Goal: Task Accomplishment & Management: Use online tool/utility

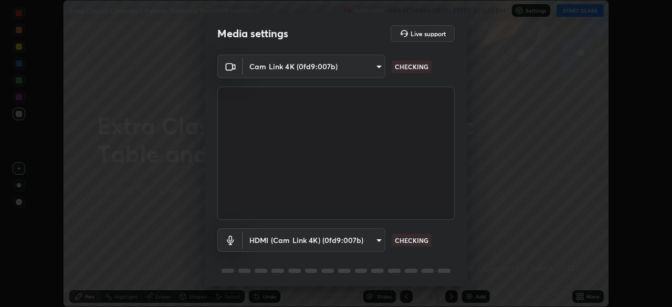
scroll to position [307, 672]
click at [362, 68] on body "Erase all Extra Class of Chemistry ( Periodic Table and Periodic Properties ) R…" at bounding box center [336, 153] width 672 height 307
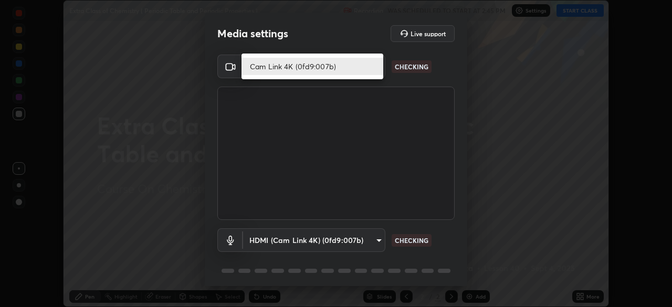
click at [357, 69] on li "Cam Link 4K (0fd9:007b)" at bounding box center [312, 66] width 142 height 17
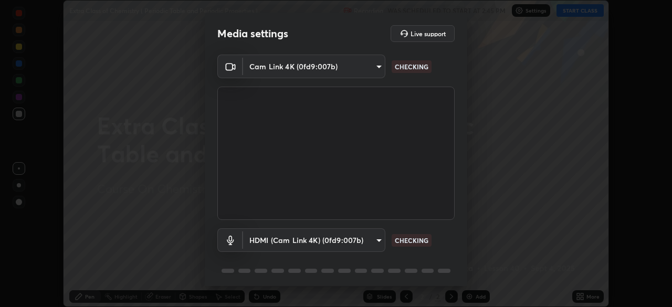
scroll to position [37, 0]
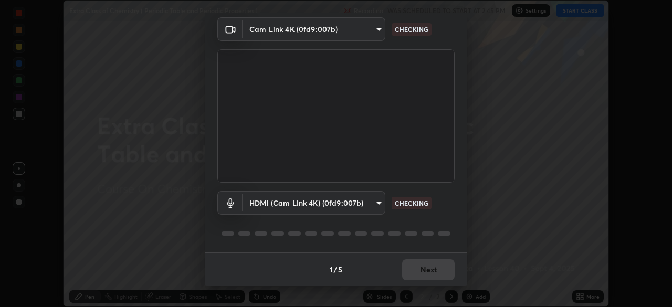
click at [340, 195] on body "Erase all Extra Class of Chemistry ( Periodic Table and Periodic Properties ) R…" at bounding box center [336, 153] width 672 height 307
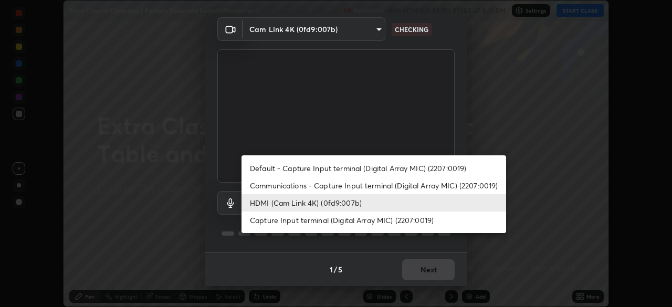
click at [331, 169] on li "Default - Capture Input terminal (Digital Array MIC) (2207:0019)" at bounding box center [373, 168] width 264 height 17
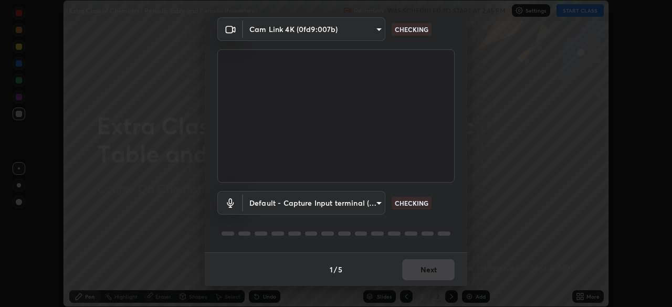
click at [325, 208] on body "Erase all Extra Class of Chemistry ( Periodic Table and Periodic Properties ) R…" at bounding box center [336, 153] width 672 height 307
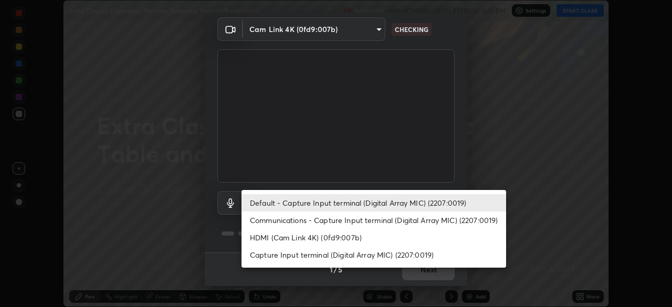
click at [334, 237] on li "HDMI (Cam Link 4K) (0fd9:007b)" at bounding box center [373, 237] width 264 height 17
type input "0386923fb9024cbaf178a4a2fd8e3b751ee26661207c8dbefa86137fe9378b42"
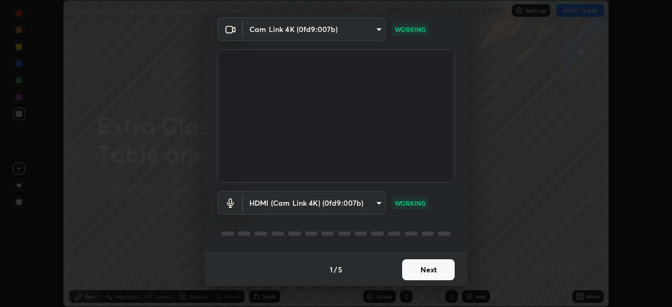
click at [422, 273] on button "Next" at bounding box center [428, 269] width 52 height 21
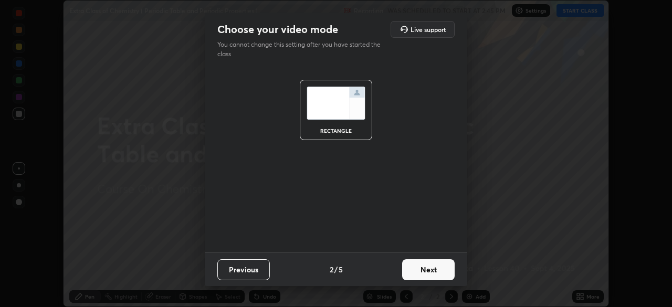
scroll to position [0, 0]
click at [431, 273] on button "Next" at bounding box center [428, 269] width 52 height 21
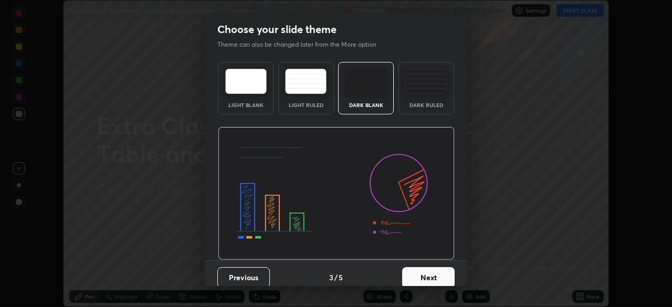
click at [441, 269] on button "Next" at bounding box center [428, 277] width 52 height 21
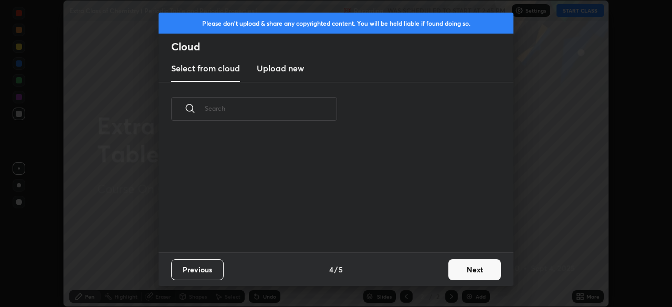
click at [448, 272] on button "Next" at bounding box center [474, 269] width 52 height 21
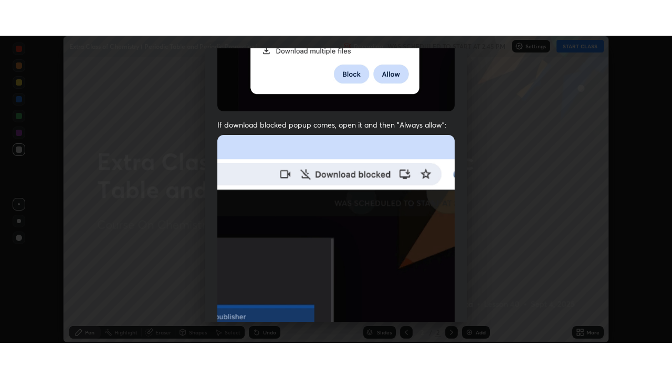
scroll to position [251, 0]
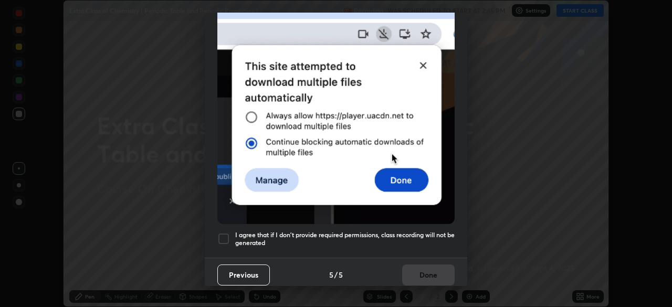
click at [224, 235] on div at bounding box center [223, 238] width 13 height 13
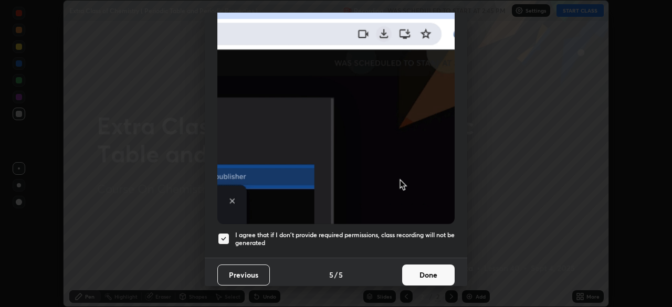
click at [427, 266] on button "Done" at bounding box center [428, 274] width 52 height 21
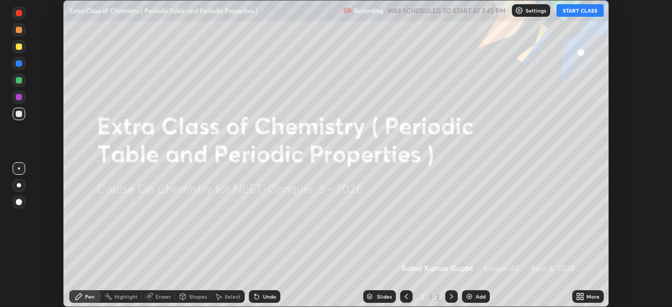
click at [577, 297] on icon at bounding box center [578, 298] width 3 height 3
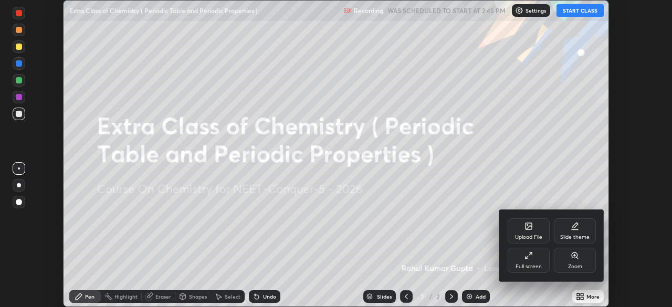
click at [527, 265] on div "Full screen" at bounding box center [528, 266] width 26 height 5
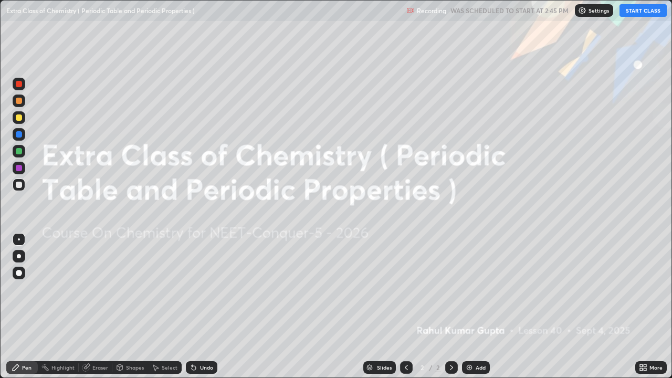
scroll to position [378, 672]
click at [587, 12] on div "Settings" at bounding box center [594, 10] width 38 height 13
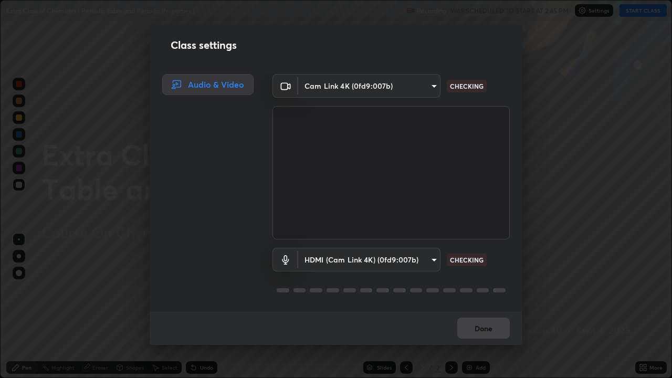
scroll to position [1, 0]
click at [478, 306] on button "Done" at bounding box center [483, 327] width 52 height 21
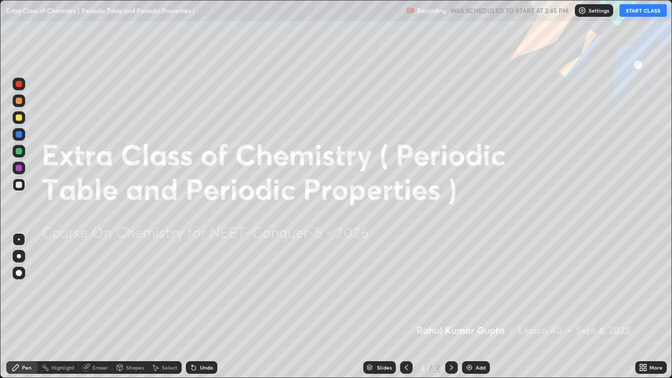
click at [641, 16] on button "START CLASS" at bounding box center [642, 10] width 47 height 13
click at [471, 306] on img at bounding box center [469, 367] width 8 height 8
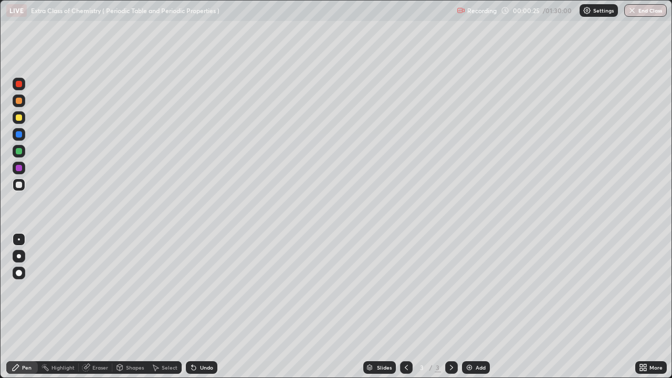
click at [20, 102] on div at bounding box center [19, 101] width 6 height 6
click at [19, 260] on div at bounding box center [19, 256] width 13 height 13
click at [17, 186] on div at bounding box center [19, 185] width 6 height 6
click at [19, 118] on div at bounding box center [19, 117] width 6 height 6
click at [126, 306] on div "Shapes" at bounding box center [130, 367] width 36 height 13
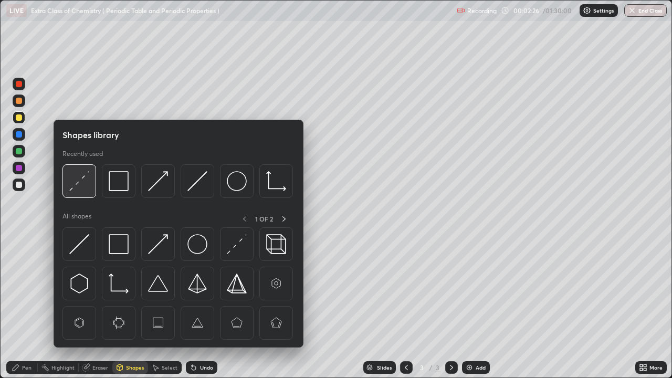
click at [82, 181] on img at bounding box center [79, 181] width 20 height 20
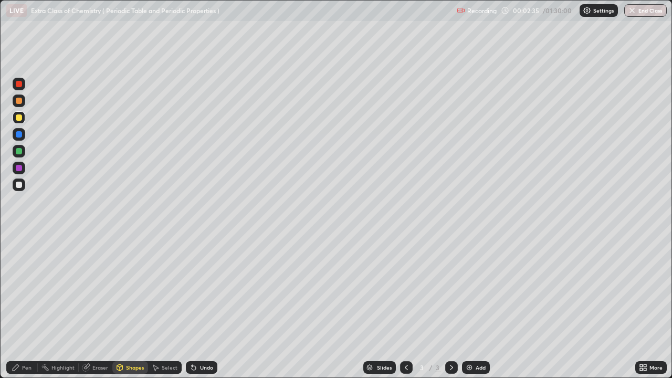
click at [19, 185] on div at bounding box center [19, 185] width 6 height 6
click at [26, 306] on div "Pen" at bounding box center [26, 367] width 9 height 5
click at [126, 306] on div "Shapes" at bounding box center [135, 367] width 18 height 5
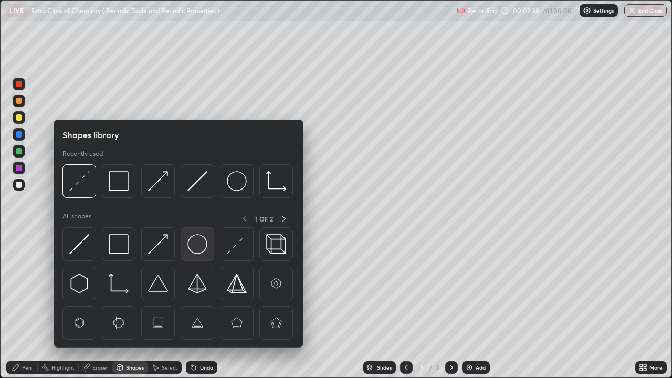
click at [195, 244] on img at bounding box center [197, 244] width 20 height 20
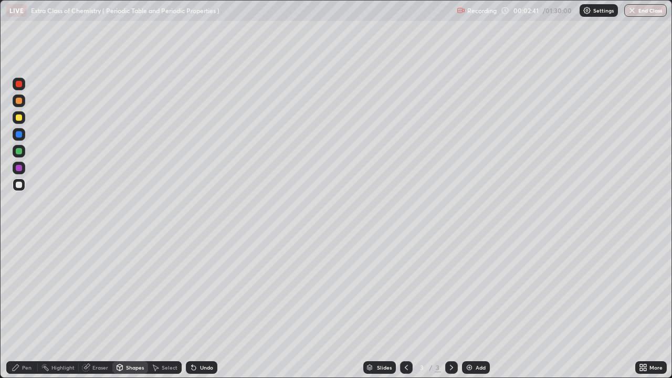
click at [24, 306] on div "Pen" at bounding box center [26, 367] width 9 height 5
click at [19, 152] on div at bounding box center [19, 151] width 6 height 6
click at [19, 135] on div at bounding box center [19, 134] width 6 height 6
click at [19, 185] on div at bounding box center [19, 185] width 6 height 6
click at [18, 155] on div at bounding box center [19, 151] width 13 height 13
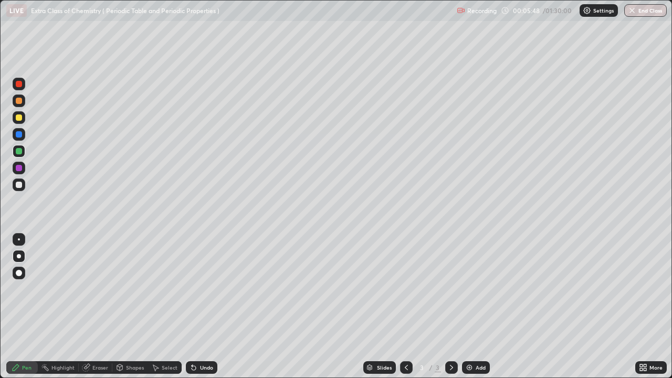
click at [471, 306] on img at bounding box center [469, 367] width 8 height 8
click at [18, 118] on div at bounding box center [19, 117] width 6 height 6
click at [132, 306] on div "Shapes" at bounding box center [135, 367] width 18 height 5
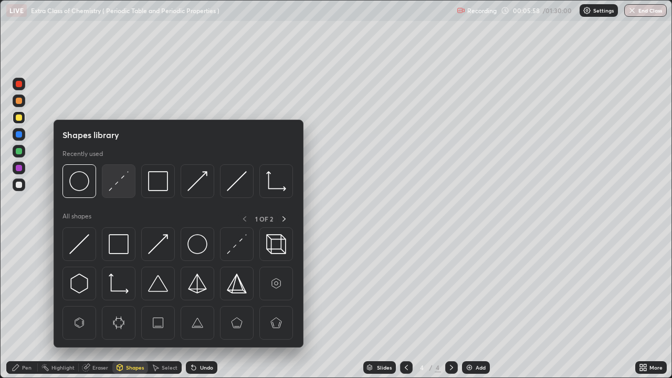
click at [118, 183] on img at bounding box center [119, 181] width 20 height 20
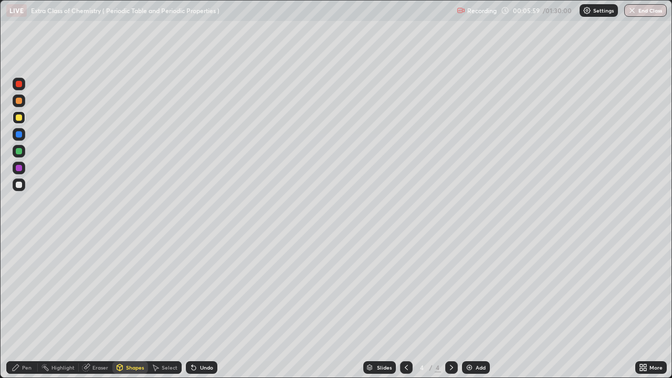
click at [28, 306] on div "Pen" at bounding box center [26, 367] width 9 height 5
click at [21, 187] on div at bounding box center [19, 185] width 6 height 6
click at [20, 151] on div at bounding box center [19, 151] width 6 height 6
click at [18, 185] on div at bounding box center [19, 185] width 6 height 6
click at [20, 186] on div at bounding box center [19, 185] width 6 height 6
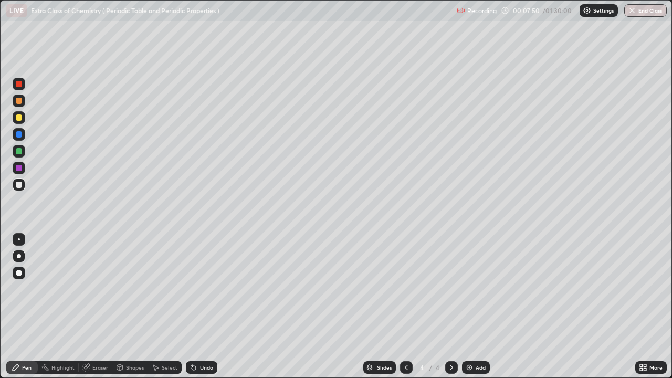
click at [18, 152] on div at bounding box center [19, 151] width 6 height 6
click at [129, 306] on div "Shapes" at bounding box center [135, 367] width 18 height 5
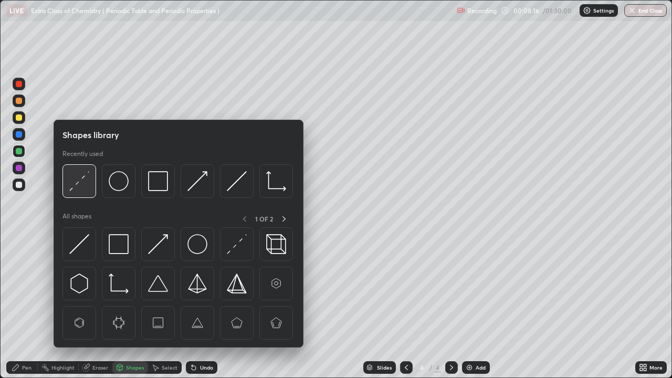
click at [76, 179] on img at bounding box center [79, 181] width 20 height 20
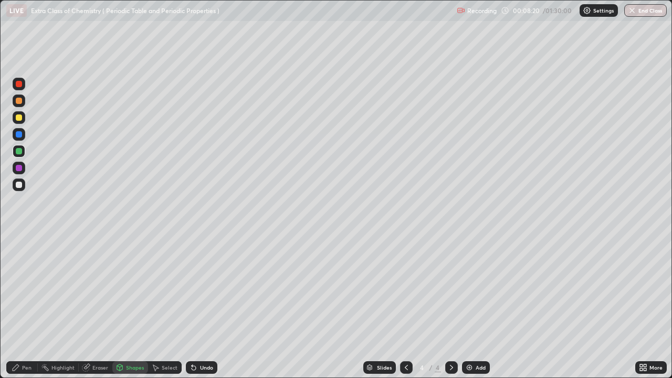
click at [24, 306] on div "Pen" at bounding box center [26, 367] width 9 height 5
click at [16, 185] on div at bounding box center [19, 185] width 6 height 6
click at [133, 306] on div "Shapes" at bounding box center [135, 367] width 18 height 5
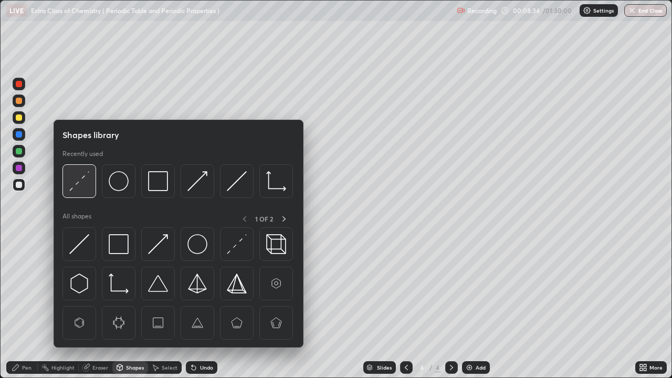
click at [79, 182] on img at bounding box center [79, 181] width 20 height 20
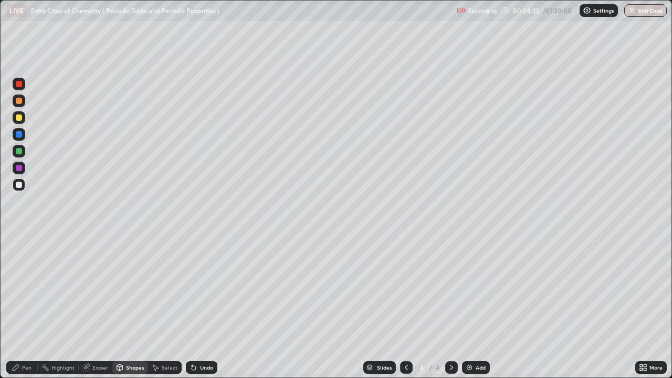
click at [18, 168] on div at bounding box center [19, 168] width 6 height 6
click at [20, 306] on div "Pen" at bounding box center [21, 367] width 31 height 13
click at [19, 185] on div at bounding box center [19, 185] width 6 height 6
click at [18, 171] on div at bounding box center [19, 168] width 6 height 6
click at [18, 185] on div at bounding box center [19, 185] width 6 height 6
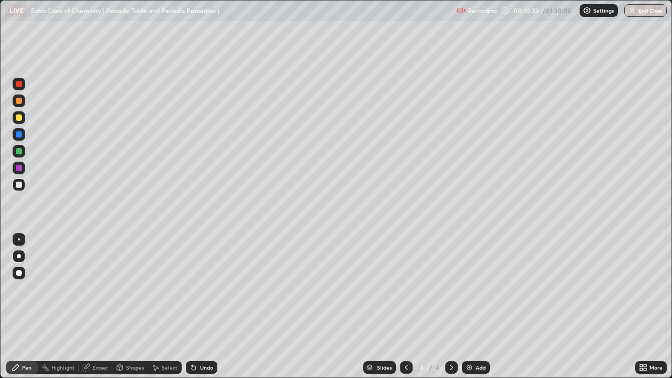
click at [405, 306] on div at bounding box center [406, 367] width 13 height 13
click at [450, 306] on icon at bounding box center [451, 367] width 8 height 8
click at [471, 306] on img at bounding box center [469, 367] width 8 height 8
click at [14, 120] on div at bounding box center [19, 117] width 13 height 13
click at [17, 186] on div at bounding box center [19, 185] width 6 height 6
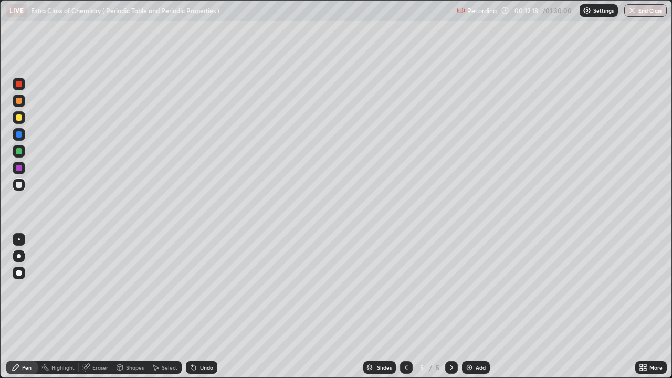
click at [405, 306] on icon at bounding box center [406, 367] width 8 height 8
click at [450, 306] on icon at bounding box center [451, 367] width 8 height 8
click at [18, 119] on div at bounding box center [19, 117] width 6 height 6
click at [403, 306] on icon at bounding box center [406, 367] width 8 height 8
click at [405, 306] on icon at bounding box center [406, 367] width 8 height 8
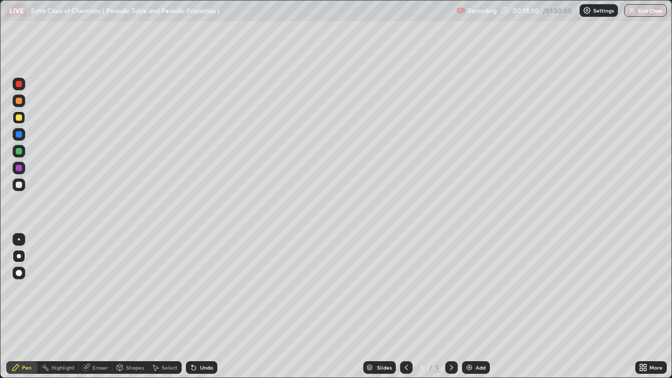
click at [470, 306] on img at bounding box center [469, 367] width 8 height 8
click at [18, 185] on div at bounding box center [19, 185] width 6 height 6
click at [20, 136] on div at bounding box center [19, 134] width 6 height 6
click at [19, 188] on div at bounding box center [19, 184] width 13 height 13
click at [20, 119] on div at bounding box center [19, 117] width 6 height 6
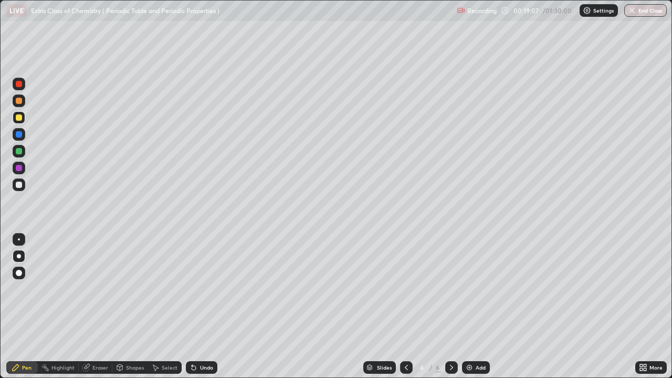
click at [19, 185] on div at bounding box center [19, 185] width 6 height 6
click at [18, 118] on div at bounding box center [19, 117] width 6 height 6
click at [450, 306] on icon at bounding box center [451, 367] width 3 height 5
click at [17, 185] on div at bounding box center [19, 185] width 6 height 6
click at [21, 99] on div at bounding box center [19, 101] width 6 height 6
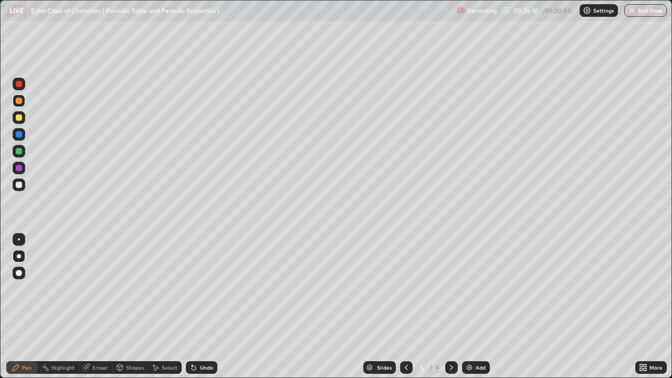
click at [450, 306] on icon at bounding box center [451, 367] width 8 height 8
click at [18, 119] on div at bounding box center [19, 117] width 6 height 6
click at [406, 306] on icon at bounding box center [406, 367] width 8 height 8
click at [450, 306] on icon at bounding box center [451, 367] width 3 height 5
click at [18, 100] on div at bounding box center [19, 101] width 6 height 6
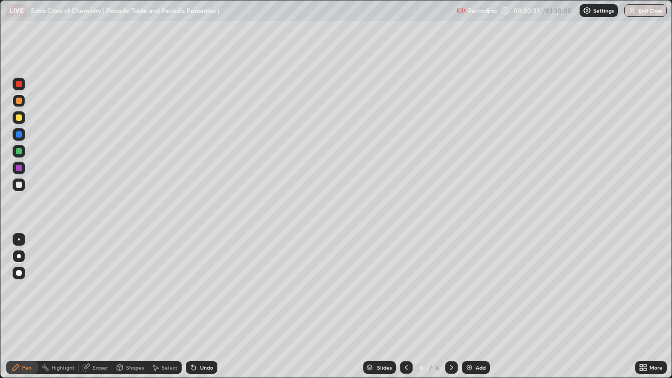
click at [471, 306] on img at bounding box center [469, 367] width 8 height 8
click at [102, 306] on div "Eraser" at bounding box center [100, 367] width 16 height 5
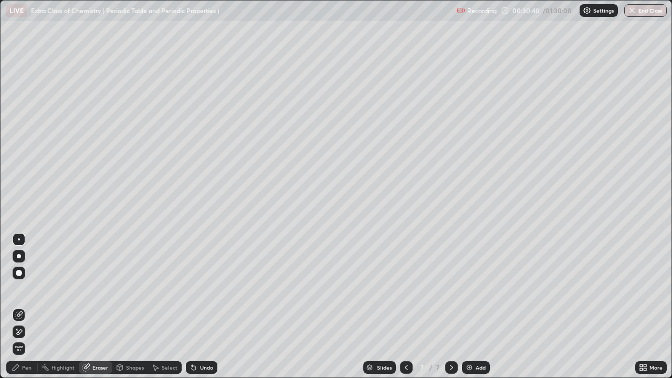
click at [129, 306] on div "Shapes" at bounding box center [135, 367] width 18 height 5
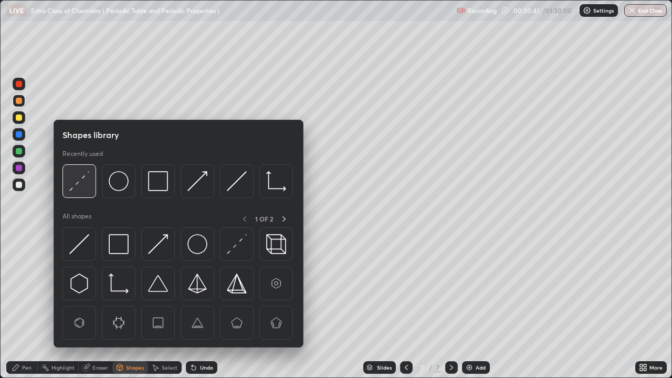
click at [83, 177] on img at bounding box center [79, 181] width 20 height 20
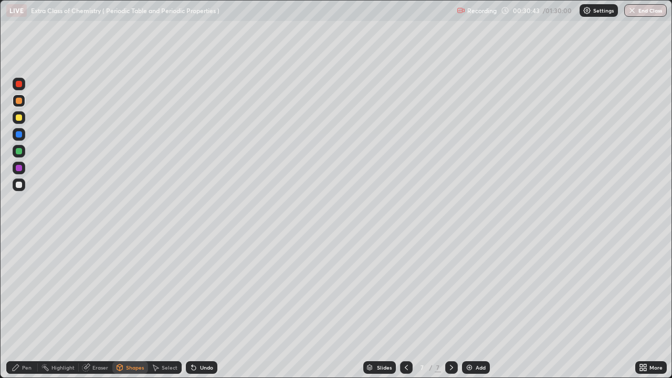
click at [22, 306] on div "Pen" at bounding box center [26, 367] width 9 height 5
click at [19, 187] on div at bounding box center [19, 185] width 6 height 6
click at [163, 306] on div "Select" at bounding box center [165, 367] width 34 height 13
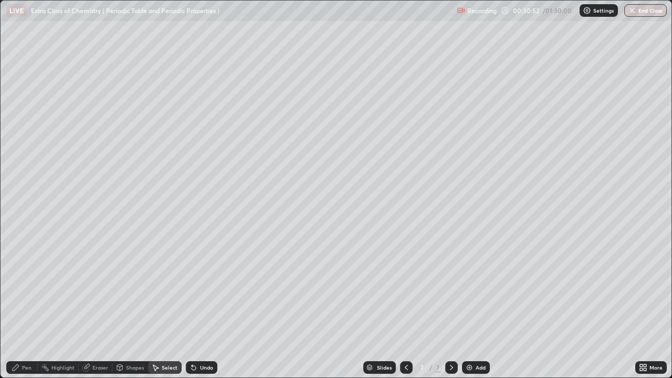
click at [132, 306] on div "Shapes" at bounding box center [135, 367] width 18 height 5
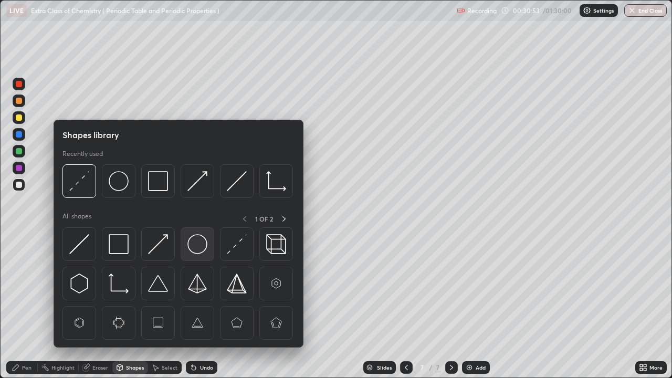
click at [197, 242] on img at bounding box center [197, 244] width 20 height 20
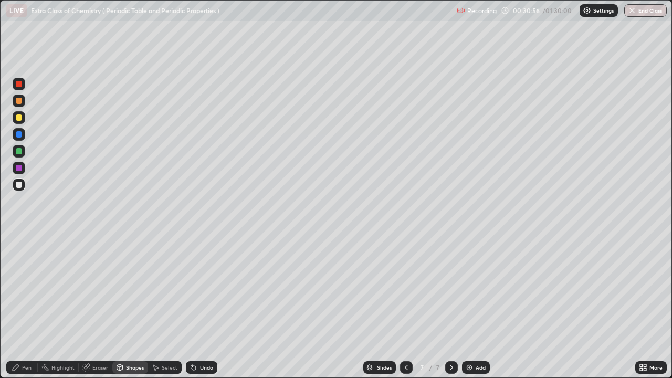
click at [20, 306] on div "Pen" at bounding box center [21, 367] width 31 height 13
click at [17, 135] on div at bounding box center [19, 134] width 6 height 6
click at [135, 306] on div "Shapes" at bounding box center [135, 367] width 18 height 5
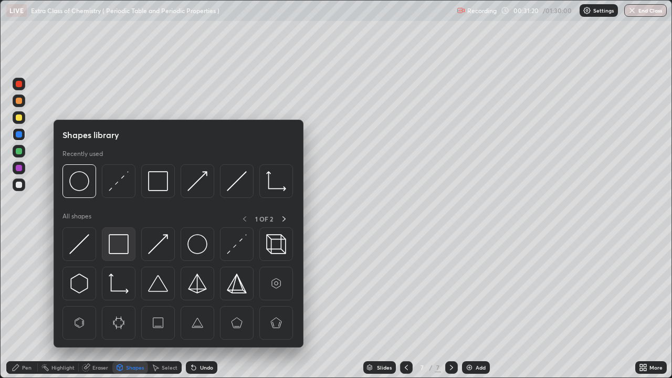
click at [119, 245] on img at bounding box center [119, 244] width 20 height 20
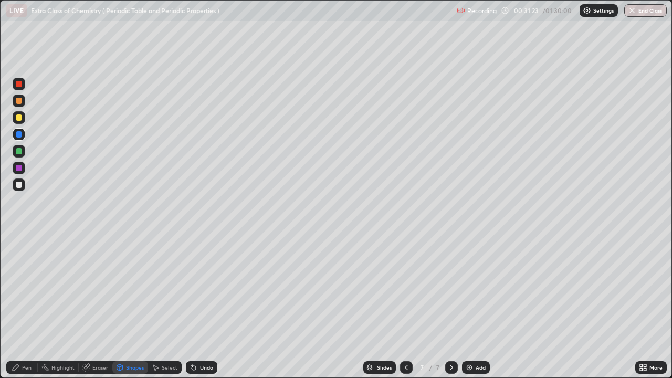
click at [24, 306] on div "Pen" at bounding box center [26, 367] width 9 height 5
click at [18, 186] on div at bounding box center [19, 185] width 6 height 6
click at [20, 152] on div at bounding box center [19, 151] width 6 height 6
click at [21, 118] on div at bounding box center [19, 117] width 6 height 6
click at [19, 184] on div at bounding box center [19, 185] width 6 height 6
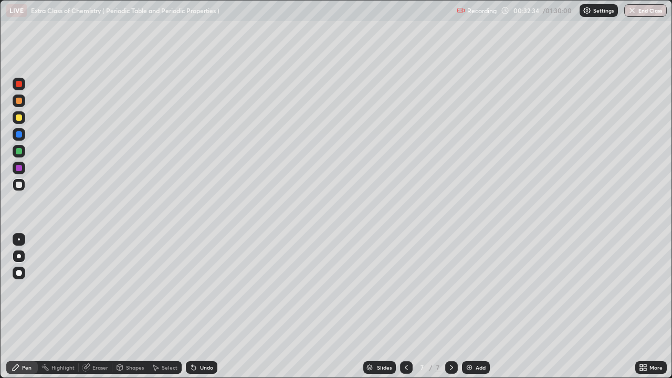
click at [17, 120] on div at bounding box center [19, 117] width 6 height 6
click at [16, 184] on div at bounding box center [19, 185] width 6 height 6
click at [19, 119] on div at bounding box center [19, 117] width 6 height 6
click at [18, 116] on div at bounding box center [19, 117] width 6 height 6
click at [472, 306] on img at bounding box center [469, 367] width 8 height 8
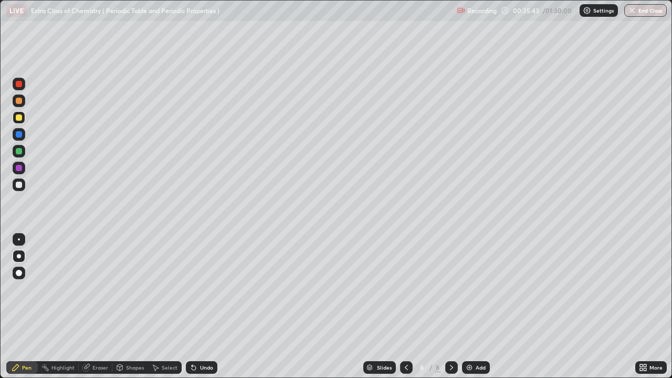
click at [20, 185] on div at bounding box center [19, 185] width 6 height 6
click at [18, 170] on div at bounding box center [19, 168] width 6 height 6
click at [18, 187] on div at bounding box center [19, 185] width 6 height 6
click at [18, 135] on div at bounding box center [19, 134] width 6 height 6
click at [21, 118] on div at bounding box center [19, 117] width 6 height 6
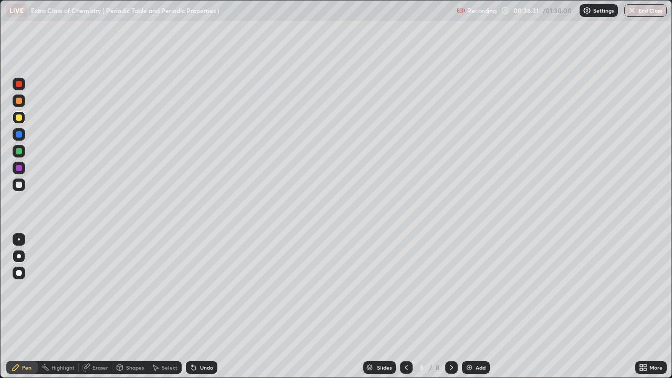
click at [19, 187] on div at bounding box center [19, 185] width 6 height 6
click at [19, 152] on div at bounding box center [19, 151] width 6 height 6
click at [17, 185] on div at bounding box center [19, 185] width 6 height 6
click at [134, 306] on div "Shapes" at bounding box center [135, 367] width 18 height 5
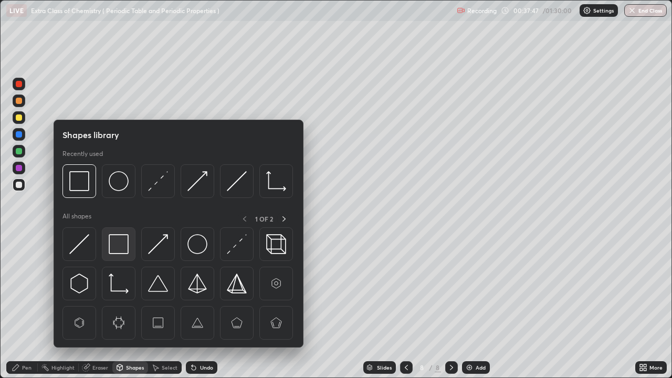
click at [124, 243] on img at bounding box center [119, 244] width 20 height 20
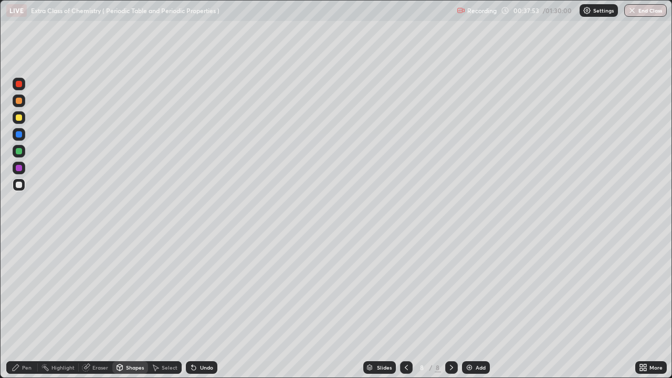
click at [123, 306] on div "Shapes" at bounding box center [130, 367] width 36 height 13
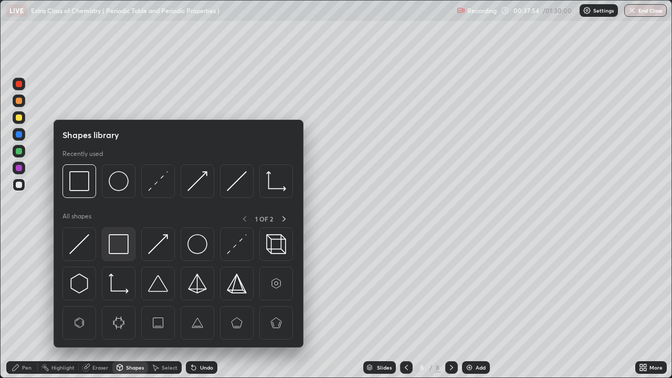
click at [120, 242] on img at bounding box center [119, 244] width 20 height 20
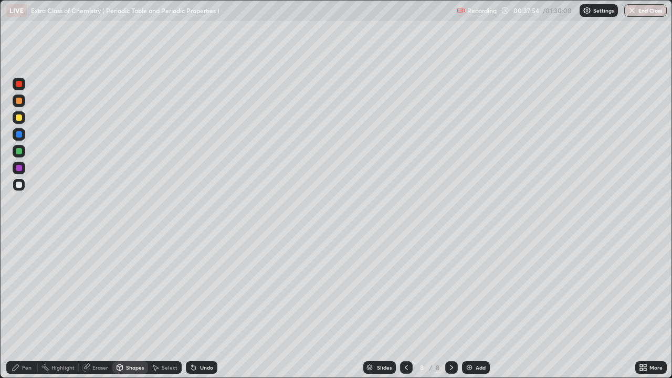
click at [19, 168] on div at bounding box center [19, 168] width 6 height 6
click at [24, 306] on div "Pen" at bounding box center [26, 367] width 9 height 5
click at [19, 152] on div at bounding box center [19, 151] width 6 height 6
click at [20, 187] on div at bounding box center [19, 185] width 6 height 6
click at [469, 306] on img at bounding box center [469, 367] width 8 height 8
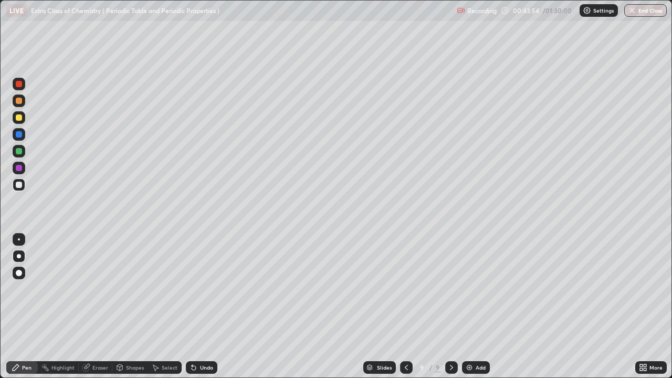
click at [17, 118] on div at bounding box center [19, 117] width 6 height 6
click at [18, 185] on div at bounding box center [19, 185] width 6 height 6
click at [16, 153] on div at bounding box center [19, 151] width 6 height 6
click at [205, 306] on div "Undo" at bounding box center [201, 367] width 31 height 13
click at [203, 306] on div "Undo" at bounding box center [201, 367] width 31 height 13
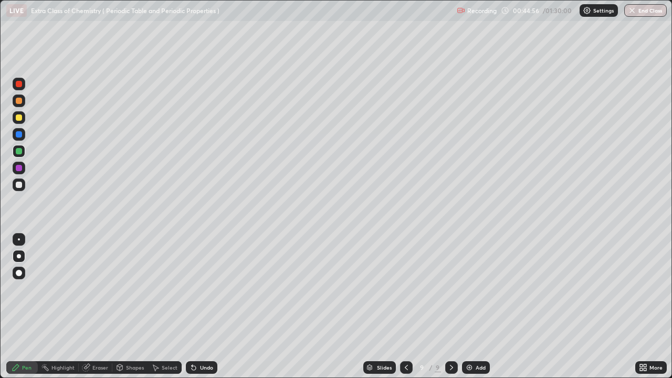
click at [20, 187] on div at bounding box center [19, 185] width 6 height 6
click at [19, 119] on div at bounding box center [19, 117] width 6 height 6
click at [20, 185] on div at bounding box center [19, 185] width 6 height 6
click at [18, 162] on div at bounding box center [19, 168] width 13 height 13
click at [20, 151] on div at bounding box center [19, 151] width 6 height 6
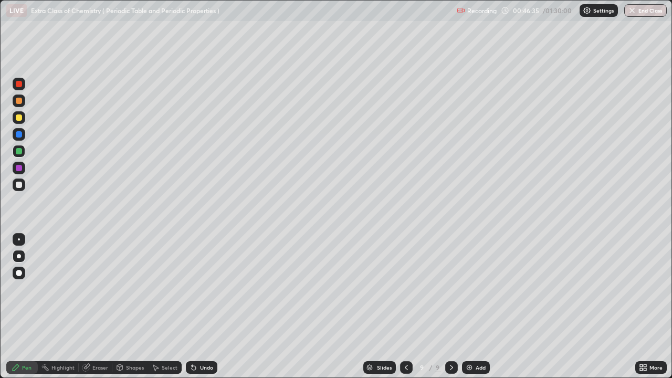
click at [18, 184] on div at bounding box center [19, 185] width 6 height 6
click at [135, 306] on div "Shapes" at bounding box center [135, 367] width 18 height 5
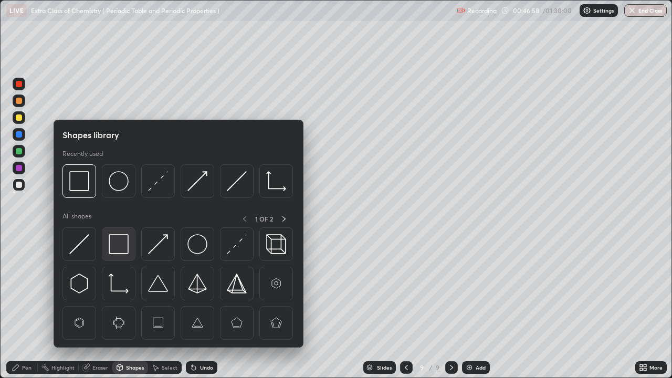
click at [123, 245] on img at bounding box center [119, 244] width 20 height 20
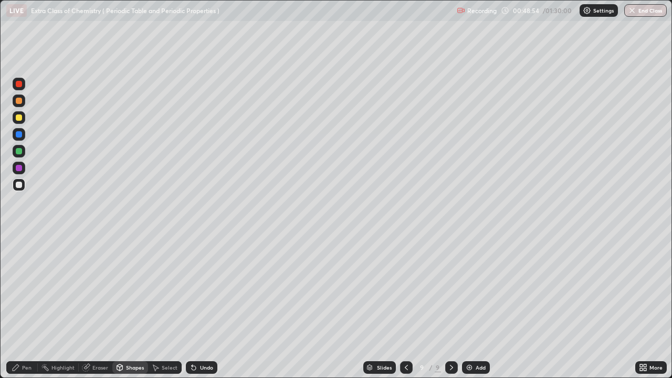
click at [17, 122] on div at bounding box center [19, 117] width 13 height 13
click at [24, 306] on div "Pen" at bounding box center [26, 367] width 9 height 5
click at [18, 103] on div at bounding box center [19, 101] width 6 height 6
click at [475, 306] on div "Add" at bounding box center [476, 367] width 28 height 13
click at [19, 187] on div at bounding box center [19, 185] width 6 height 6
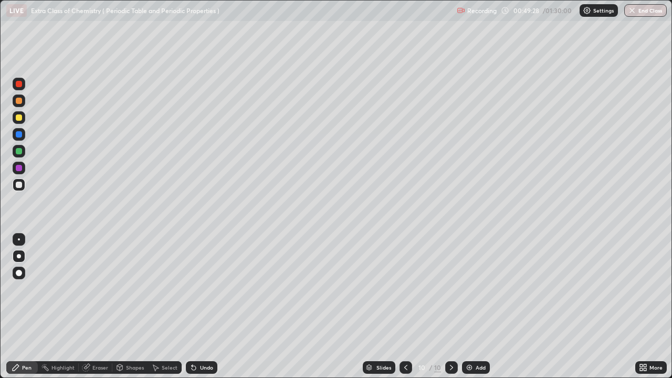
click at [19, 306] on icon at bounding box center [16, 367] width 8 height 8
click at [18, 137] on div at bounding box center [19, 134] width 6 height 6
click at [206, 306] on div "Undo" at bounding box center [206, 367] width 13 height 5
click at [200, 306] on div "Undo" at bounding box center [206, 367] width 13 height 5
click at [19, 152] on div at bounding box center [19, 151] width 6 height 6
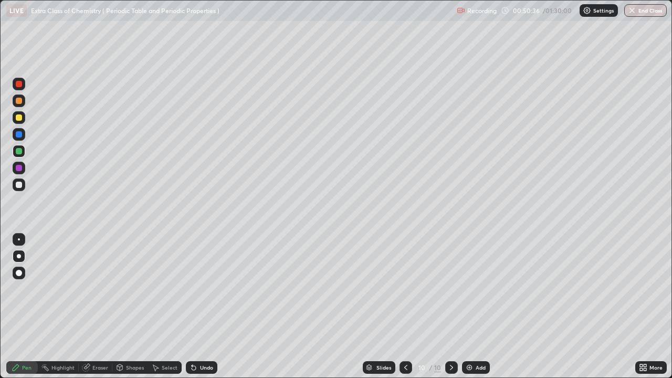
click at [20, 187] on div at bounding box center [19, 185] width 6 height 6
click at [19, 135] on div at bounding box center [19, 134] width 6 height 6
click at [22, 122] on div at bounding box center [19, 117] width 13 height 13
click at [20, 185] on div at bounding box center [19, 185] width 6 height 6
click at [126, 306] on div "Shapes" at bounding box center [135, 367] width 18 height 5
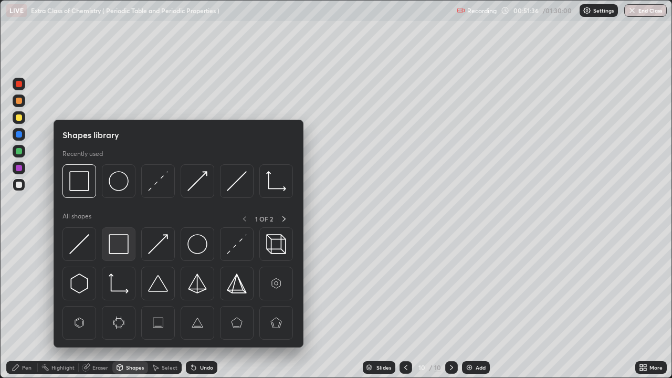
click at [119, 241] on img at bounding box center [119, 244] width 20 height 20
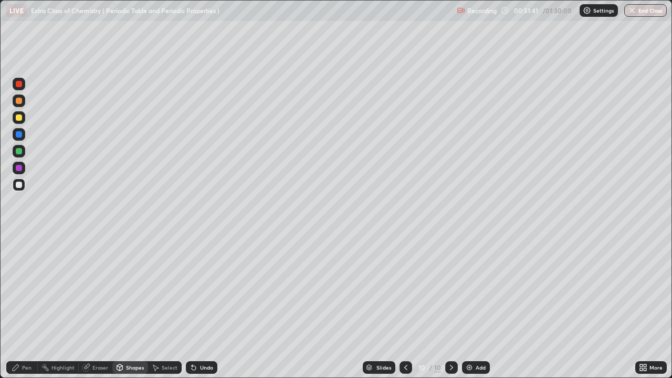
click at [20, 306] on div "Pen" at bounding box center [21, 367] width 31 height 13
click at [19, 118] on div at bounding box center [19, 117] width 6 height 6
click at [17, 185] on div at bounding box center [19, 185] width 6 height 6
click at [16, 149] on div at bounding box center [19, 151] width 6 height 6
click at [18, 185] on div at bounding box center [19, 185] width 6 height 6
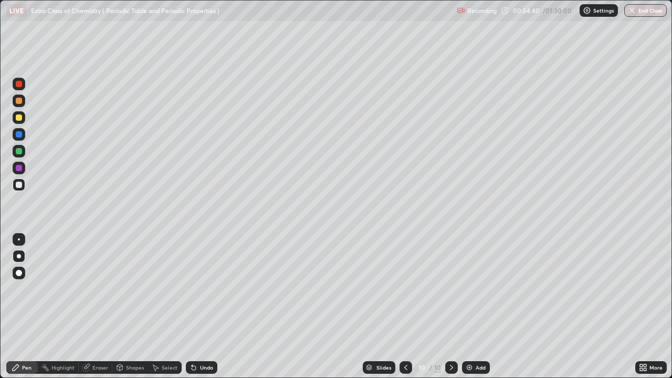
click at [470, 306] on img at bounding box center [469, 367] width 8 height 8
click at [405, 306] on icon at bounding box center [406, 367] width 8 height 8
click at [450, 306] on icon at bounding box center [451, 367] width 8 height 8
click at [17, 102] on div at bounding box center [19, 101] width 6 height 6
click at [19, 185] on div at bounding box center [19, 185] width 6 height 6
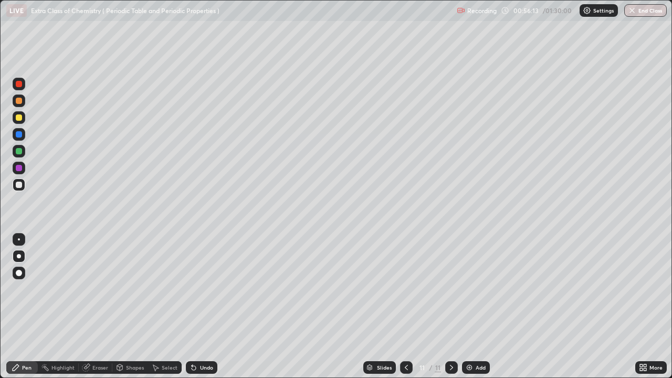
click at [19, 185] on div at bounding box center [19, 185] width 6 height 6
click at [22, 150] on div at bounding box center [19, 151] width 6 height 6
click at [19, 119] on div at bounding box center [19, 117] width 6 height 6
click at [17, 186] on div at bounding box center [19, 185] width 6 height 6
click at [17, 168] on div at bounding box center [19, 168] width 6 height 6
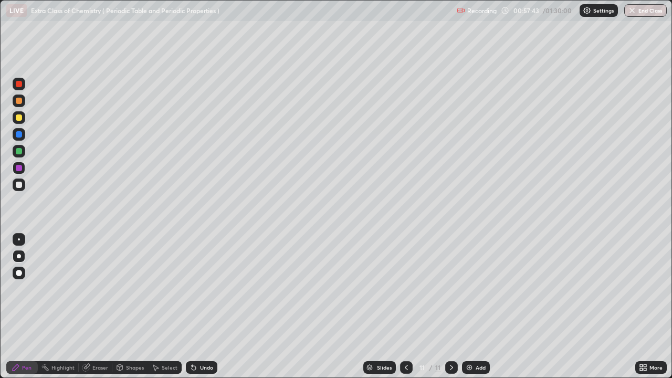
click at [124, 306] on div "Shapes" at bounding box center [130, 367] width 36 height 13
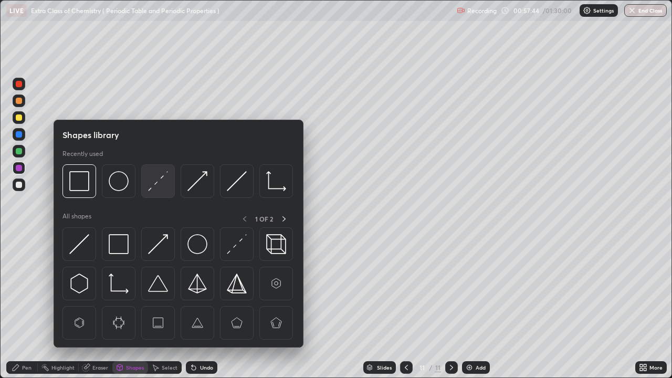
click at [157, 182] on img at bounding box center [158, 181] width 20 height 20
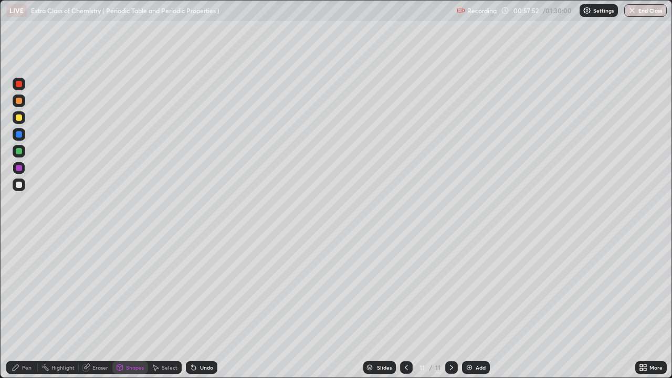
click at [197, 306] on div "Undo" at bounding box center [201, 367] width 31 height 13
click at [22, 306] on div "Pen" at bounding box center [21, 367] width 31 height 13
click at [18, 187] on div at bounding box center [19, 185] width 6 height 6
click at [473, 306] on div "Add" at bounding box center [476, 367] width 28 height 13
click at [406, 306] on icon at bounding box center [406, 367] width 8 height 8
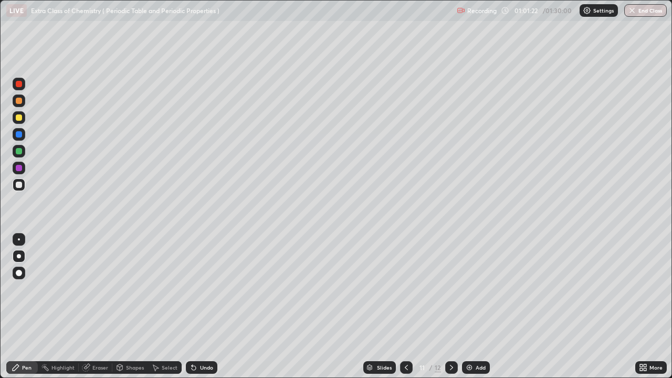
click at [449, 306] on icon at bounding box center [451, 367] width 8 height 8
click at [18, 135] on div at bounding box center [19, 134] width 6 height 6
click at [18, 185] on div at bounding box center [19, 185] width 6 height 6
click at [16, 153] on div at bounding box center [19, 151] width 6 height 6
click at [21, 186] on div at bounding box center [19, 185] width 6 height 6
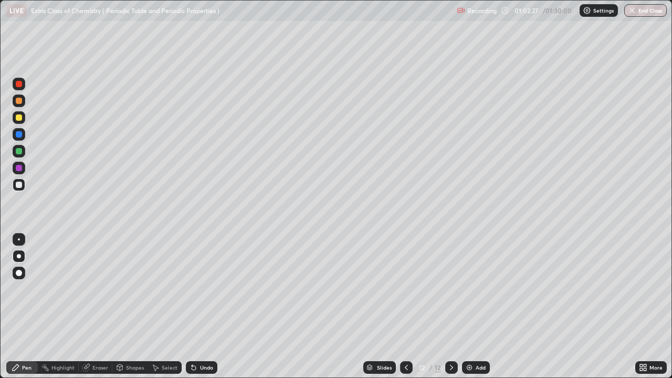
click at [19, 135] on div at bounding box center [19, 134] width 6 height 6
click at [131, 306] on div "Shapes" at bounding box center [135, 367] width 18 height 5
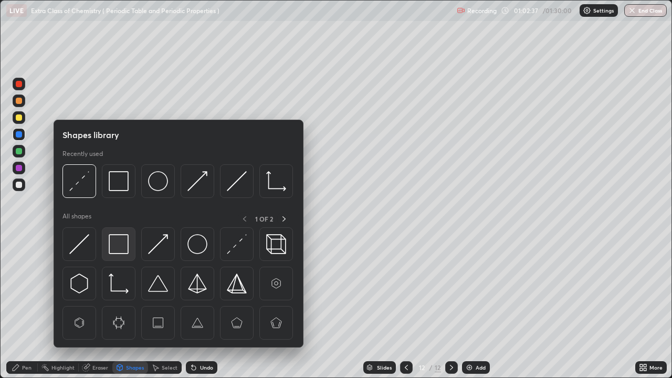
click at [118, 244] on img at bounding box center [119, 244] width 20 height 20
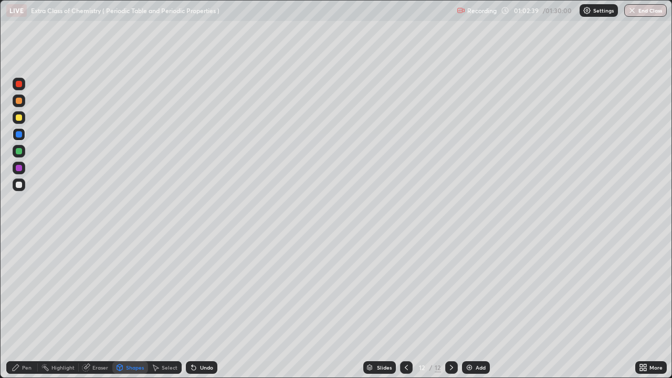
click at [19, 306] on icon at bounding box center [16, 367] width 8 height 8
click at [17, 186] on div at bounding box center [19, 185] width 6 height 6
click at [19, 183] on div at bounding box center [19, 185] width 6 height 6
click at [18, 187] on div at bounding box center [19, 185] width 6 height 6
click at [19, 152] on div at bounding box center [19, 151] width 6 height 6
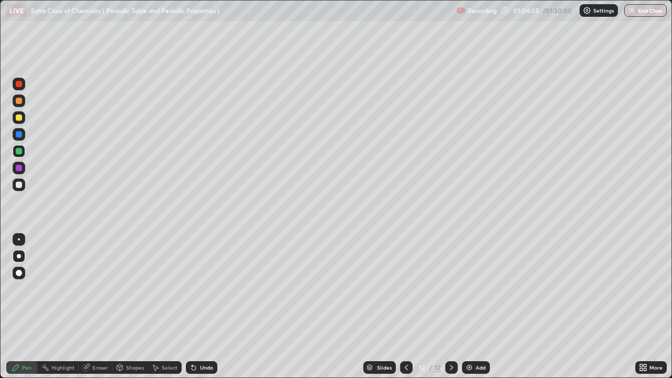
click at [200, 306] on div "Undo" at bounding box center [206, 367] width 13 height 5
click at [192, 306] on icon at bounding box center [194, 368] width 4 height 4
click at [18, 190] on div at bounding box center [19, 184] width 13 height 13
click at [16, 118] on div at bounding box center [19, 117] width 6 height 6
click at [470, 306] on img at bounding box center [469, 367] width 8 height 8
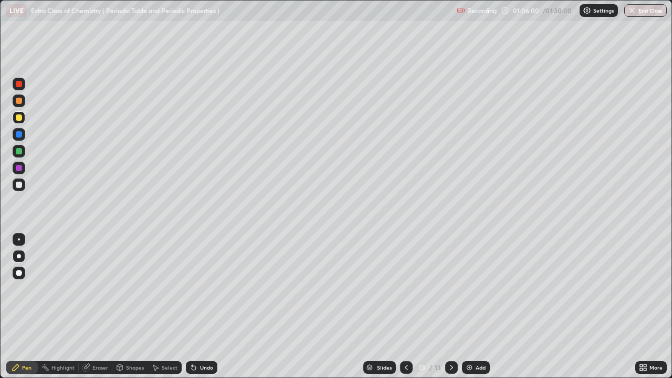
click at [19, 120] on div at bounding box center [19, 117] width 6 height 6
click at [125, 306] on div "Shapes" at bounding box center [130, 367] width 36 height 13
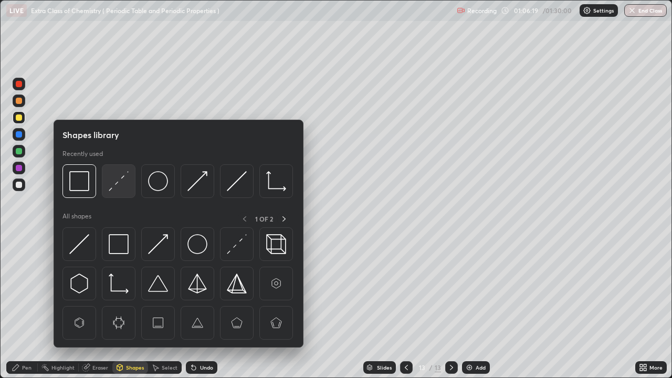
click at [114, 184] on img at bounding box center [119, 181] width 20 height 20
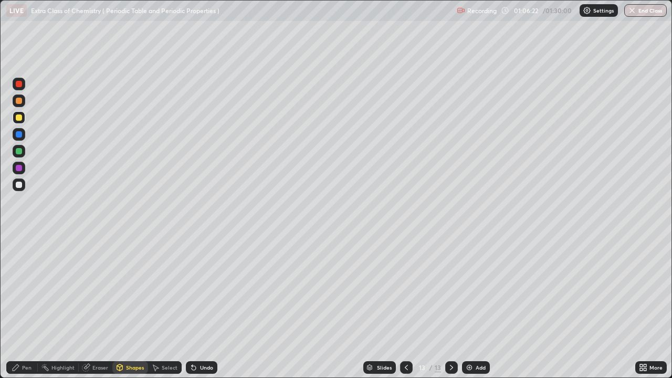
click at [19, 306] on icon at bounding box center [16, 367] width 8 height 8
click at [19, 185] on div at bounding box center [19, 185] width 6 height 6
click at [17, 151] on div at bounding box center [19, 151] width 6 height 6
click at [20, 186] on div at bounding box center [19, 185] width 6 height 6
click at [19, 150] on div at bounding box center [19, 151] width 6 height 6
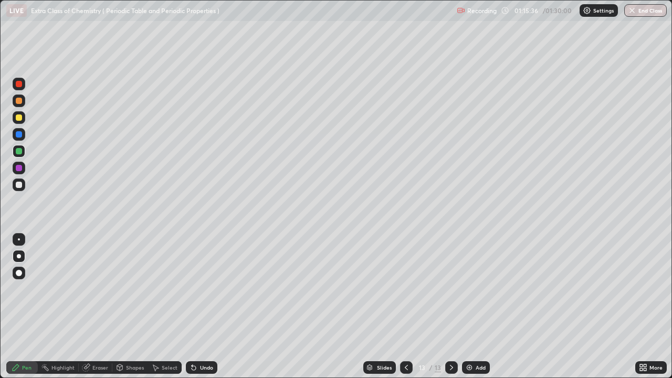
click at [473, 306] on div "Add" at bounding box center [476, 367] width 28 height 13
click at [17, 184] on div at bounding box center [19, 185] width 6 height 6
click at [19, 117] on div at bounding box center [19, 117] width 6 height 6
click at [20, 119] on div at bounding box center [19, 117] width 6 height 6
click at [19, 182] on div at bounding box center [19, 185] width 6 height 6
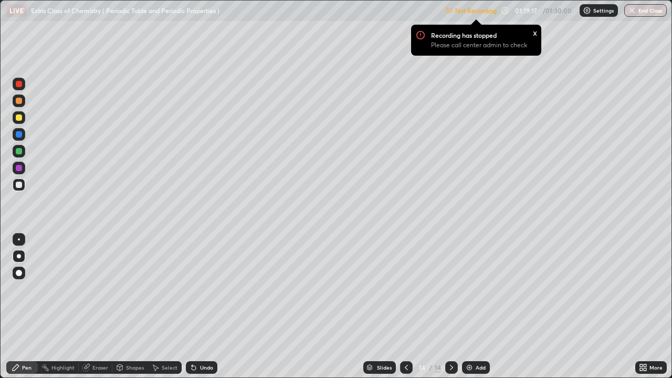
click at [646, 14] on button "End Class" at bounding box center [645, 10] width 43 height 13
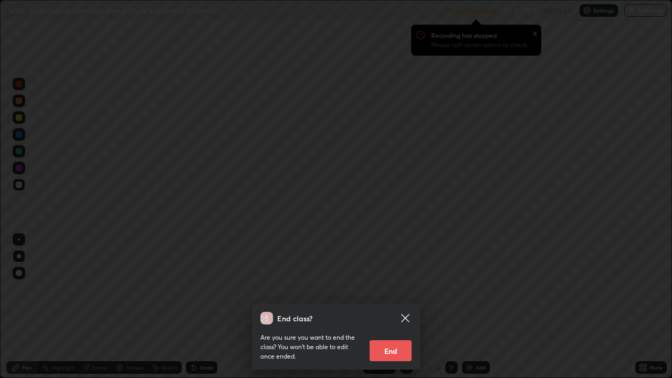
click at [396, 306] on button "End" at bounding box center [390, 350] width 42 height 21
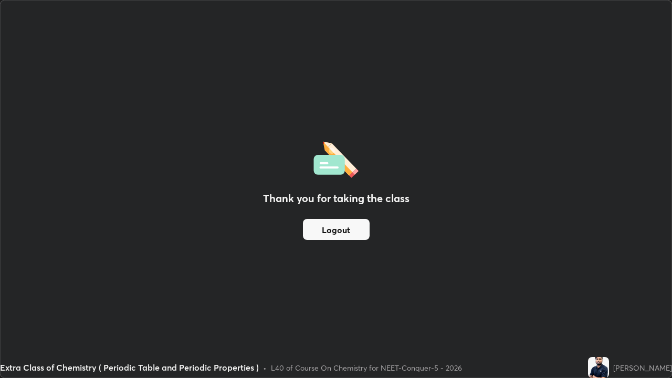
click at [339, 229] on button "Logout" at bounding box center [336, 229] width 67 height 21
